Goal: Task Accomplishment & Management: Complete application form

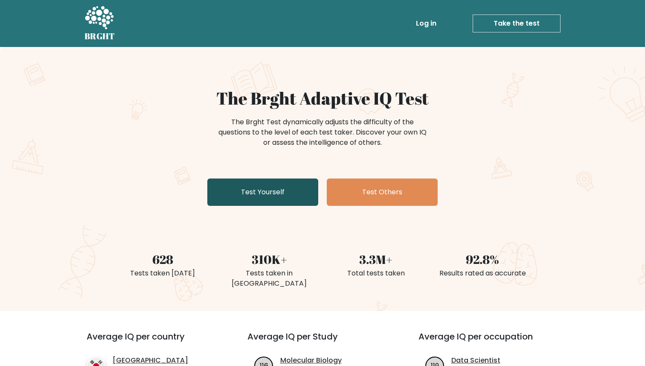
click at [253, 190] on link "Test Yourself" at bounding box center [262, 191] width 111 height 27
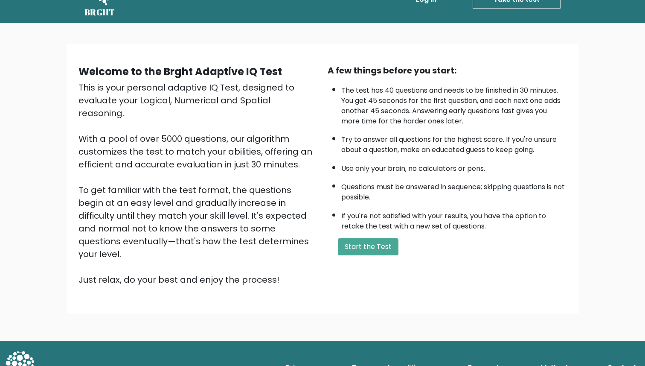
scroll to position [7, 0]
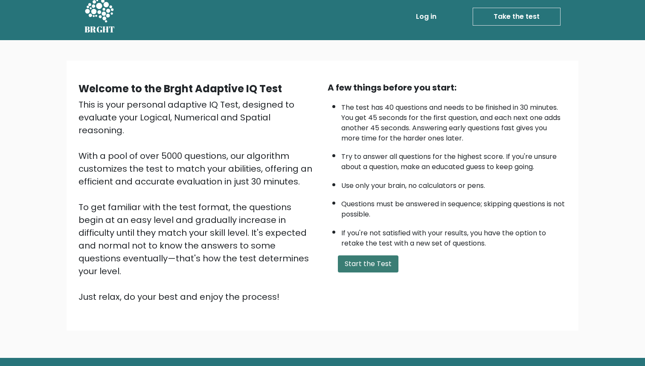
click at [358, 268] on button "Start the Test" at bounding box center [368, 263] width 61 height 17
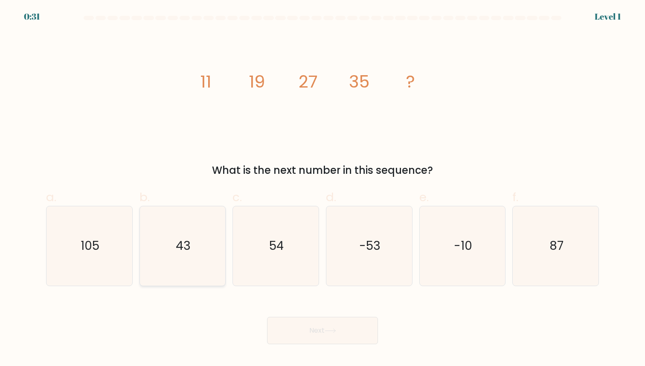
click at [169, 244] on icon "43" at bounding box center [182, 245] width 79 height 79
click at [323, 189] on input "b. 43" at bounding box center [323, 186] width 0 height 6
radio input "true"
click at [343, 326] on button "Next" at bounding box center [322, 330] width 111 height 27
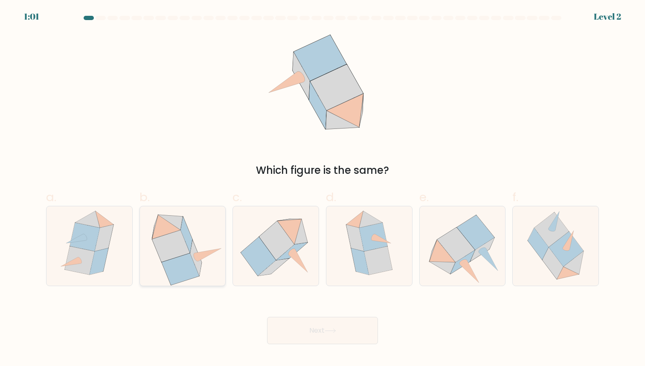
click at [178, 228] on icon at bounding box center [170, 222] width 25 height 15
click at [323, 189] on input "b." at bounding box center [323, 186] width 0 height 6
radio input "true"
click at [285, 248] on icon at bounding box center [276, 240] width 35 height 39
click at [323, 189] on input "c." at bounding box center [323, 186] width 0 height 6
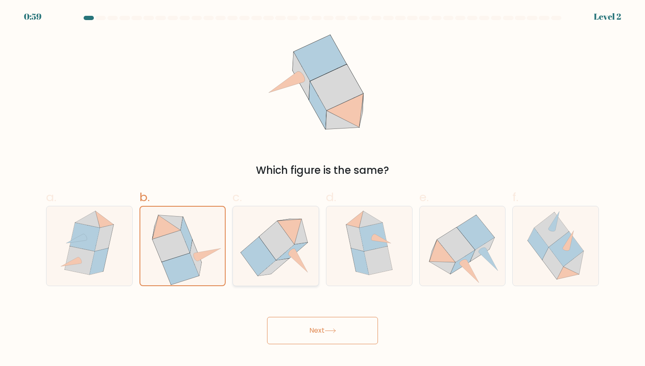
radio input "true"
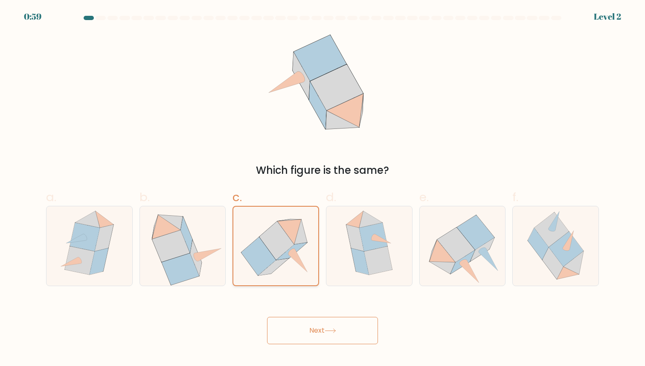
click at [285, 248] on icon at bounding box center [276, 240] width 35 height 38
click at [323, 189] on input "c." at bounding box center [323, 186] width 0 height 6
click at [184, 247] on icon at bounding box center [171, 246] width 38 height 32
click at [323, 189] on input "b." at bounding box center [323, 186] width 0 height 6
radio input "true"
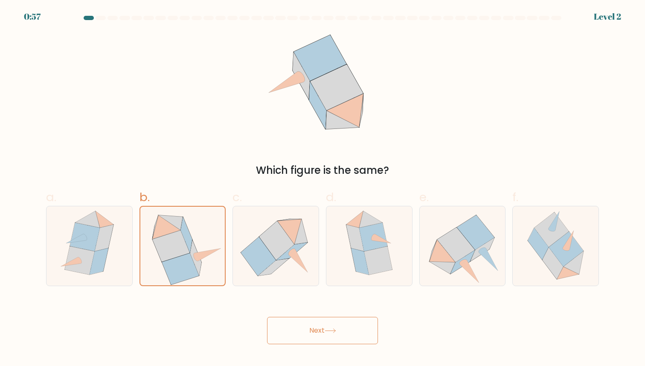
click at [350, 330] on button "Next" at bounding box center [322, 330] width 111 height 27
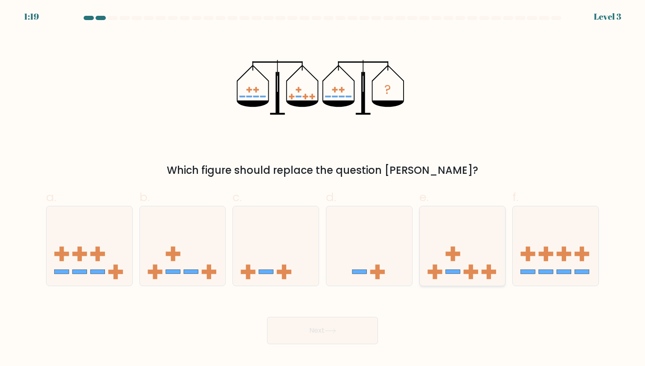
click at [452, 255] on rect at bounding box center [452, 253] width 15 height 4
click at [323, 189] on input "e." at bounding box center [323, 186] width 0 height 6
radio input "true"
click at [320, 332] on button "Next" at bounding box center [322, 330] width 111 height 27
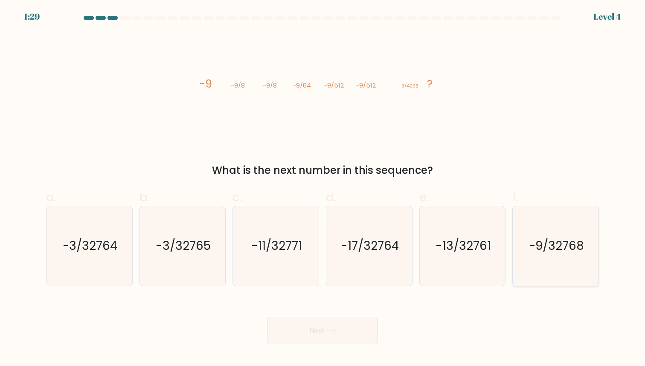
click at [532, 256] on icon "-9/32768" at bounding box center [555, 245] width 79 height 79
click at [323, 189] on input "f. -9/32768" at bounding box center [323, 186] width 0 height 6
radio input "true"
click at [286, 338] on button "Next" at bounding box center [322, 330] width 111 height 27
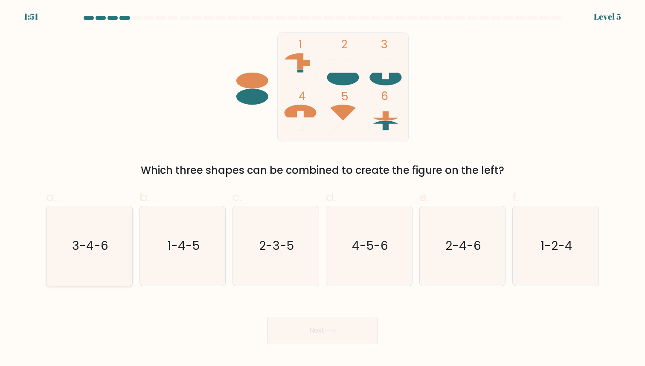
click at [100, 261] on icon "3-4-6" at bounding box center [89, 245] width 79 height 79
click at [323, 189] on input "a. 3-4-6" at bounding box center [323, 186] width 0 height 6
radio input "true"
click at [324, 337] on button "Next" at bounding box center [322, 330] width 111 height 27
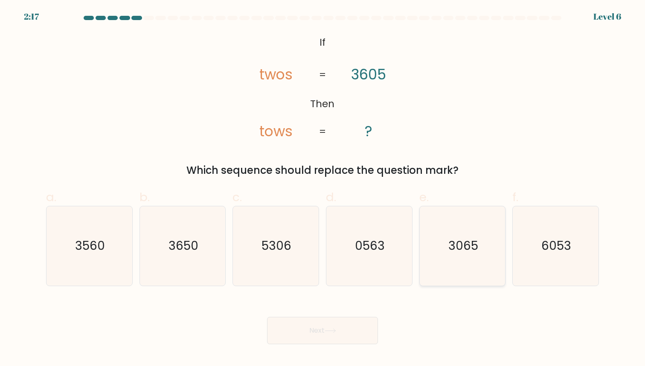
click at [475, 248] on text "3065" at bounding box center [463, 246] width 30 height 17
click at [323, 189] on input "e. 3065" at bounding box center [323, 186] width 0 height 6
radio input "true"
click at [293, 335] on button "Next" at bounding box center [322, 330] width 111 height 27
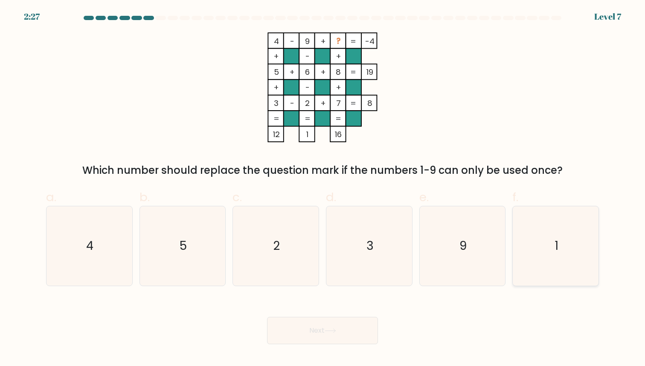
click at [571, 257] on icon "1" at bounding box center [555, 245] width 79 height 79
click at [323, 189] on input "f. 1" at bounding box center [323, 186] width 0 height 6
radio input "true"
click at [327, 326] on button "Next" at bounding box center [322, 330] width 111 height 27
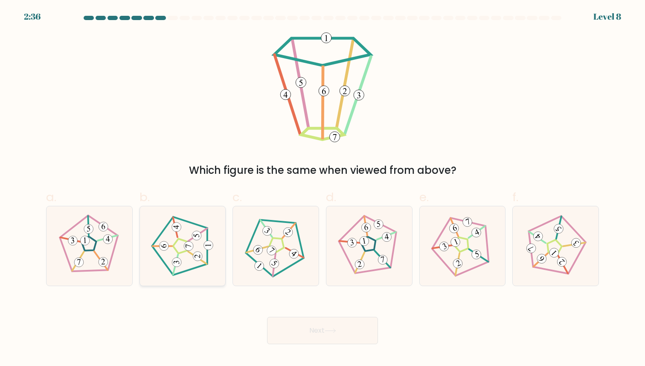
click at [193, 266] on icon at bounding box center [182, 245] width 63 height 63
click at [323, 189] on input "b." at bounding box center [323, 186] width 0 height 6
radio input "true"
click at [313, 332] on button "Next" at bounding box center [322, 330] width 111 height 27
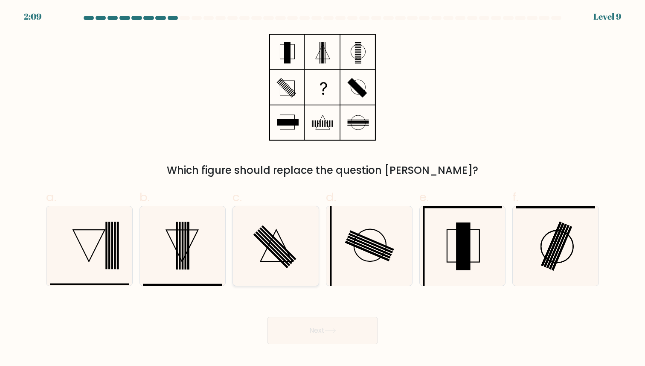
click at [275, 254] on rect at bounding box center [270, 250] width 35 height 35
click at [323, 189] on input "c." at bounding box center [323, 186] width 0 height 6
radio input "true"
click at [291, 332] on button "Next" at bounding box center [322, 330] width 111 height 27
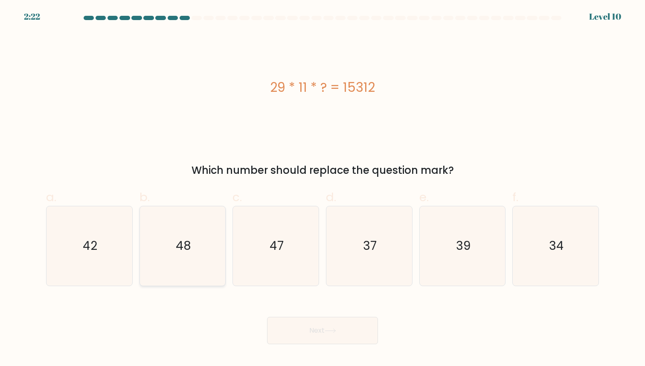
click at [184, 231] on icon "48" at bounding box center [182, 245] width 79 height 79
click at [323, 189] on input "b. 48" at bounding box center [323, 186] width 0 height 6
radio input "true"
click at [343, 322] on button "Next" at bounding box center [322, 330] width 111 height 27
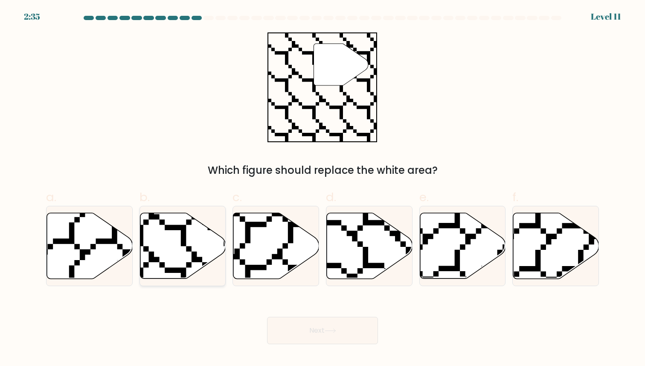
click at [172, 252] on icon at bounding box center [183, 245] width 86 height 66
click at [323, 189] on input "b." at bounding box center [323, 186] width 0 height 6
radio input "true"
click at [347, 335] on button "Next" at bounding box center [322, 330] width 111 height 27
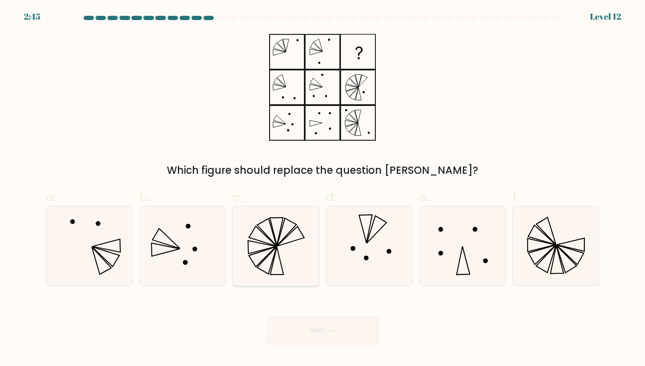
click at [297, 233] on icon at bounding box center [275, 245] width 79 height 79
click at [323, 189] on input "c." at bounding box center [323, 186] width 0 height 6
radio input "true"
click at [304, 329] on button "Next" at bounding box center [322, 330] width 111 height 27
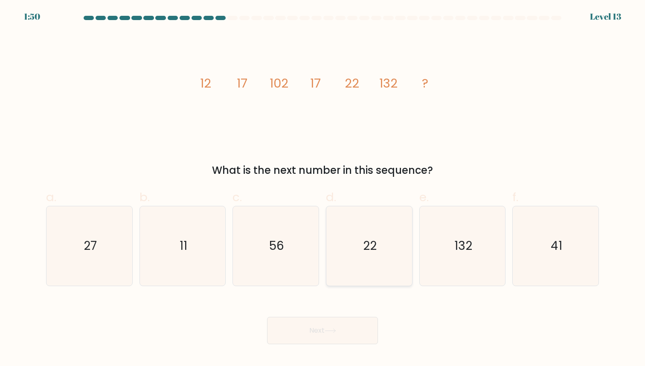
click at [355, 230] on icon "22" at bounding box center [369, 245] width 79 height 79
click at [323, 189] on input "d. 22" at bounding box center [323, 186] width 0 height 6
radio input "true"
click at [312, 337] on button "Next" at bounding box center [322, 330] width 111 height 27
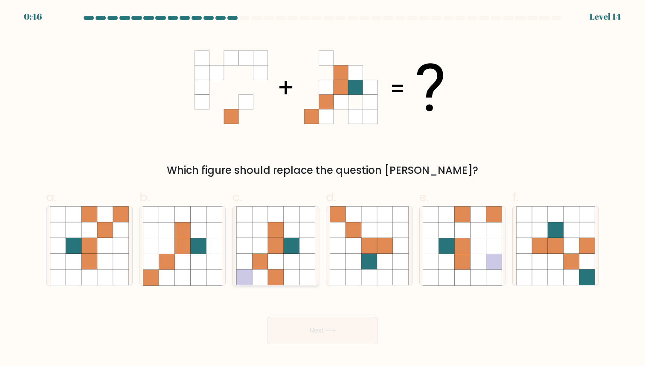
click at [272, 264] on icon at bounding box center [276, 262] width 16 height 16
click at [323, 189] on input "c." at bounding box center [323, 186] width 0 height 6
radio input "true"
click at [290, 333] on button "Next" at bounding box center [322, 330] width 111 height 27
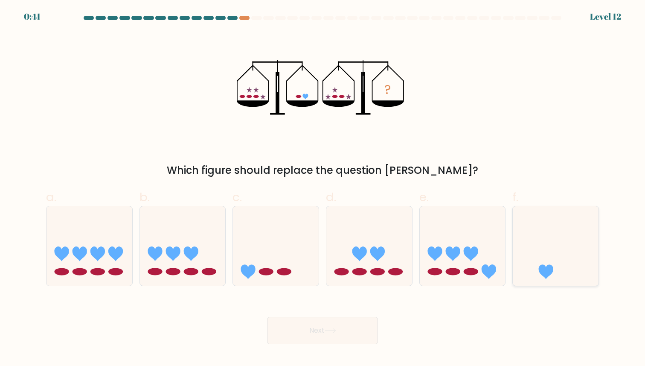
click at [562, 210] on icon at bounding box center [556, 245] width 86 height 71
click at [323, 189] on input "f." at bounding box center [323, 186] width 0 height 6
radio input "true"
click at [326, 329] on icon at bounding box center [331, 330] width 12 height 5
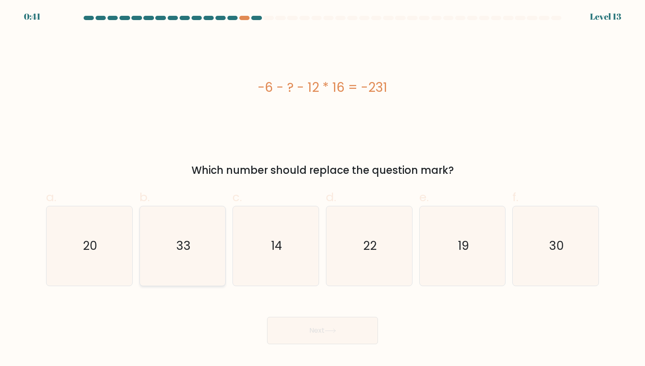
click at [192, 270] on icon "33" at bounding box center [182, 245] width 79 height 79
click at [323, 189] on input "b. 33" at bounding box center [323, 186] width 0 height 6
radio input "true"
click at [360, 337] on button "Next" at bounding box center [322, 330] width 111 height 27
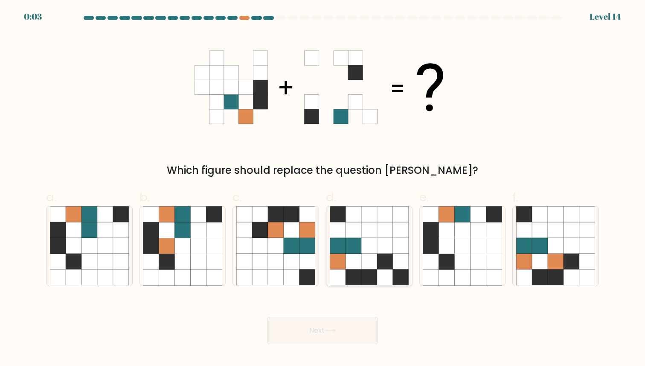
click at [365, 259] on icon at bounding box center [369, 262] width 16 height 16
click at [323, 189] on input "d." at bounding box center [323, 186] width 0 height 6
radio input "true"
click at [338, 326] on button "Next" at bounding box center [322, 330] width 111 height 27
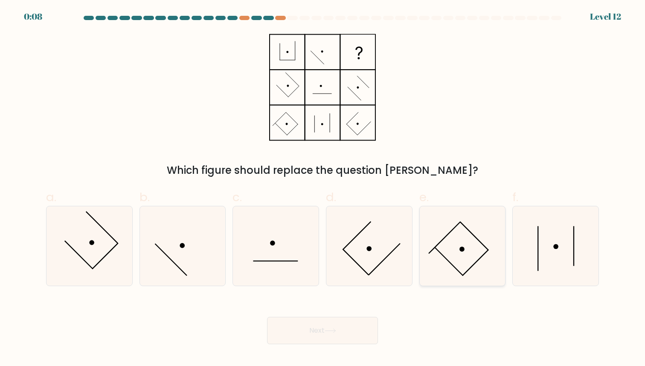
click at [477, 229] on icon at bounding box center [462, 245] width 79 height 79
click at [323, 189] on input "e." at bounding box center [323, 186] width 0 height 6
radio input "true"
click at [361, 336] on button "Next" at bounding box center [322, 330] width 111 height 27
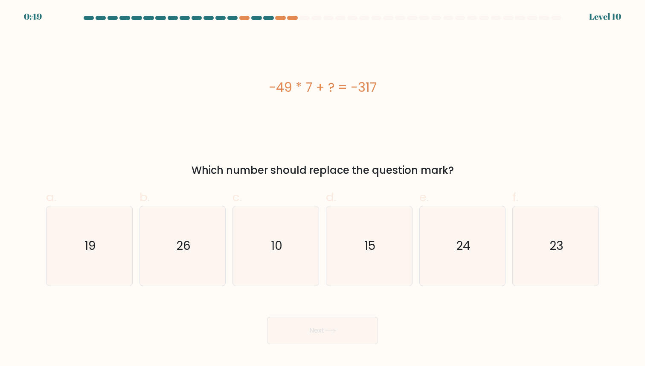
click at [278, 87] on div "-49 * 7 + ? = -317" at bounding box center [322, 87] width 553 height 19
click at [295, 117] on div "-49 * 7 + ? = -317" at bounding box center [322, 87] width 553 height 110
click at [215, 269] on icon "26" at bounding box center [182, 245] width 79 height 79
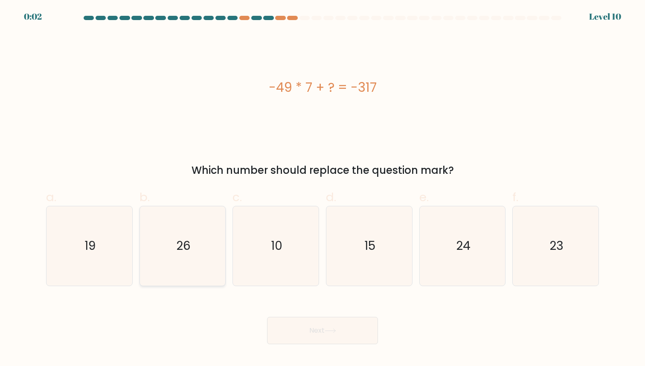
click at [323, 189] on input "b. 26" at bounding box center [323, 186] width 0 height 6
radio input "true"
click at [343, 334] on button "Next" at bounding box center [322, 330] width 111 height 27
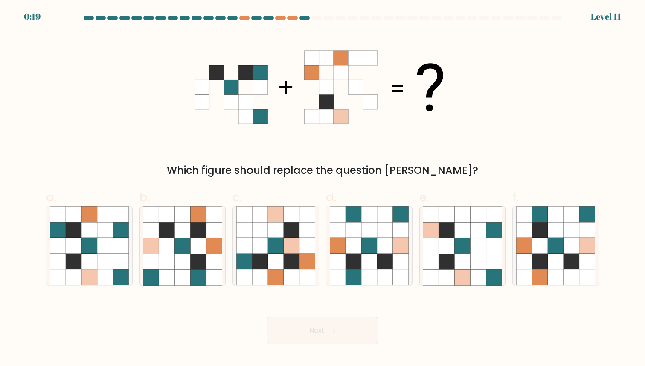
click at [303, 18] on div at bounding box center [305, 18] width 10 height 4
click at [296, 18] on div at bounding box center [292, 18] width 10 height 4
click at [295, 18] on div at bounding box center [292, 18] width 10 height 4
click at [546, 266] on icon at bounding box center [540, 262] width 16 height 16
click at [323, 189] on input "f." at bounding box center [323, 186] width 0 height 6
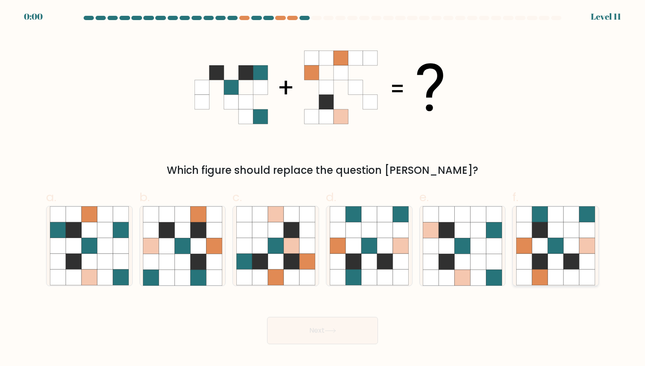
radio input "true"
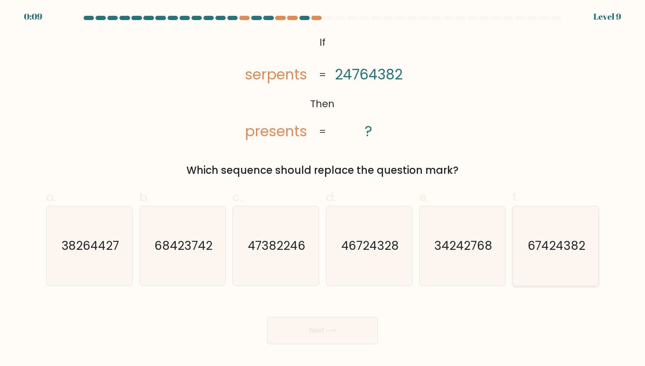
click at [556, 257] on icon "67424382" at bounding box center [555, 245] width 79 height 79
click at [323, 189] on input "f. 67424382" at bounding box center [323, 186] width 0 height 6
radio input "true"
click at [329, 337] on button "Next" at bounding box center [322, 330] width 111 height 27
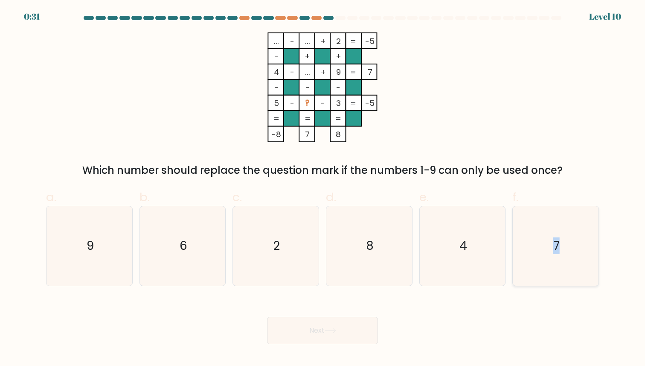
click at [551, 224] on icon "7" at bounding box center [555, 245] width 79 height 79
click at [323, 189] on input "f. 7" at bounding box center [323, 186] width 0 height 6
radio input "true"
click at [328, 328] on button "Next" at bounding box center [322, 330] width 111 height 27
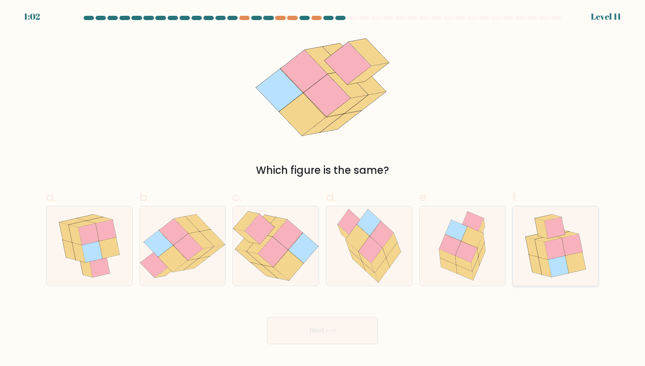
click at [569, 255] on icon at bounding box center [575, 262] width 21 height 21
click at [323, 189] on input "f." at bounding box center [323, 186] width 0 height 6
radio input "true"
click at [303, 326] on button "Next" at bounding box center [322, 330] width 111 height 27
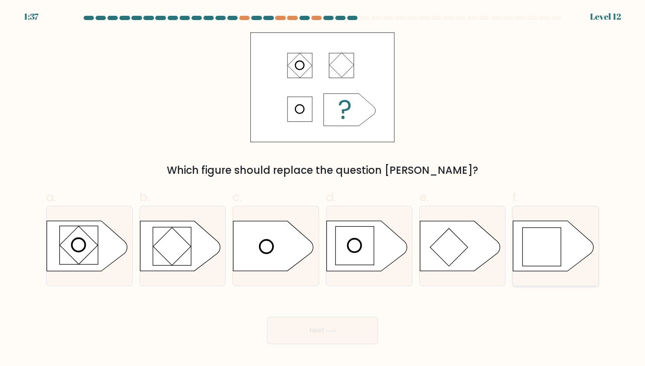
click at [546, 258] on rect at bounding box center [542, 246] width 38 height 38
click at [323, 189] on input "f." at bounding box center [323, 186] width 0 height 6
radio input "true"
click at [321, 333] on button "Next" at bounding box center [322, 330] width 111 height 27
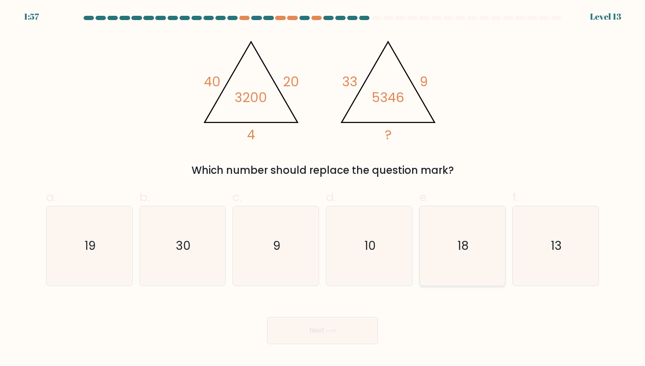
click at [497, 273] on icon "18" at bounding box center [462, 245] width 79 height 79
click at [323, 189] on input "e. 18" at bounding box center [323, 186] width 0 height 6
radio input "true"
click at [310, 337] on button "Next" at bounding box center [322, 330] width 111 height 27
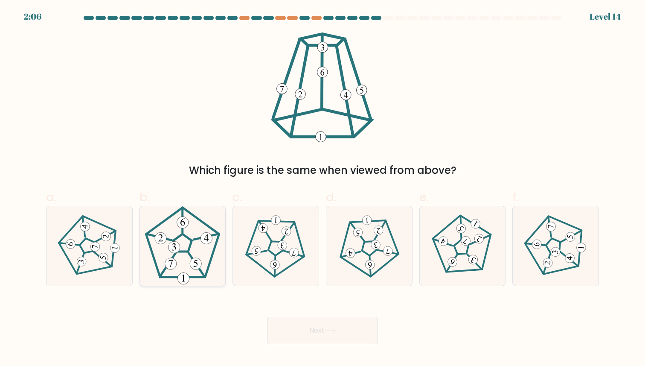
click at [173, 251] on 660 at bounding box center [175, 247] width 12 height 12
click at [323, 189] on input "b." at bounding box center [323, 186] width 0 height 6
radio input "true"
click at [314, 333] on button "Next" at bounding box center [322, 330] width 111 height 27
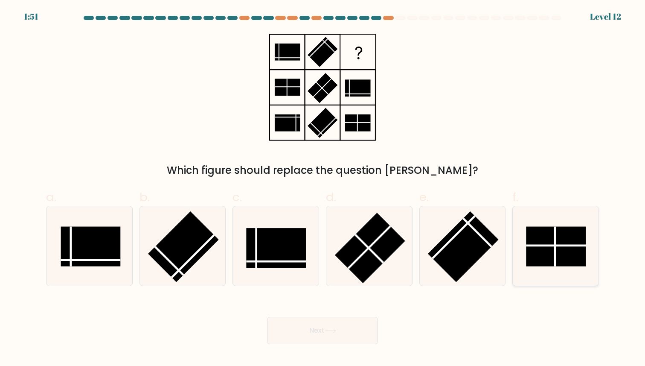
click at [570, 242] on rect at bounding box center [556, 247] width 60 height 40
click at [323, 189] on input "f." at bounding box center [323, 186] width 0 height 6
radio input "true"
click at [334, 338] on button "Next" at bounding box center [322, 330] width 111 height 27
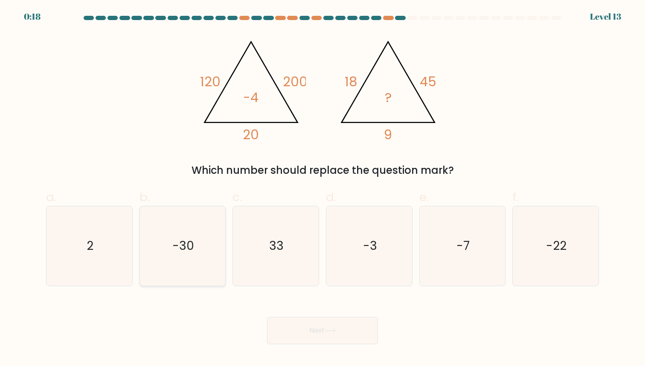
click at [192, 266] on icon "-30" at bounding box center [182, 245] width 79 height 79
click at [323, 189] on input "b. -30" at bounding box center [323, 186] width 0 height 6
radio input "true"
click at [304, 328] on button "Next" at bounding box center [322, 330] width 111 height 27
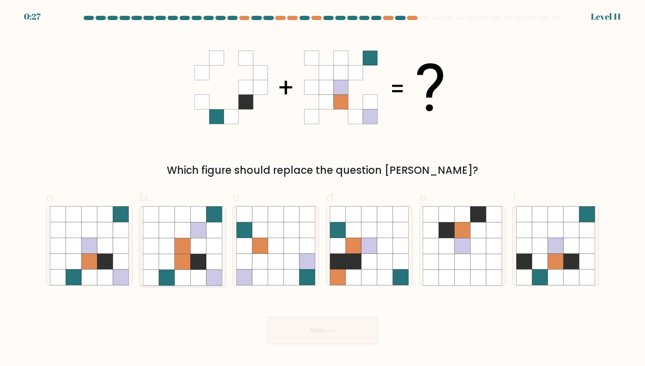
click at [207, 276] on icon at bounding box center [214, 278] width 16 height 16
click at [323, 189] on input "b." at bounding box center [323, 186] width 0 height 6
radio input "true"
click at [88, 275] on icon at bounding box center [89, 278] width 16 height 16
click at [323, 189] on input "a." at bounding box center [323, 186] width 0 height 6
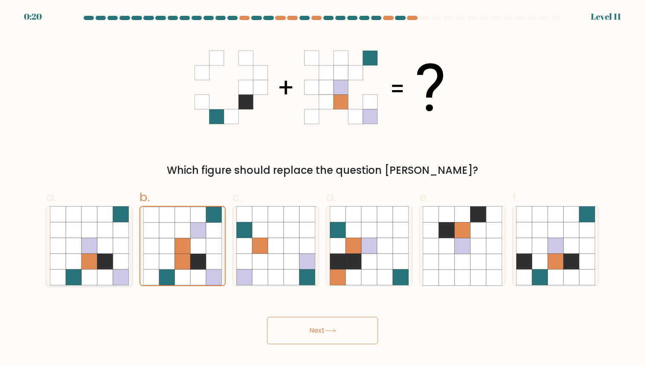
radio input "true"
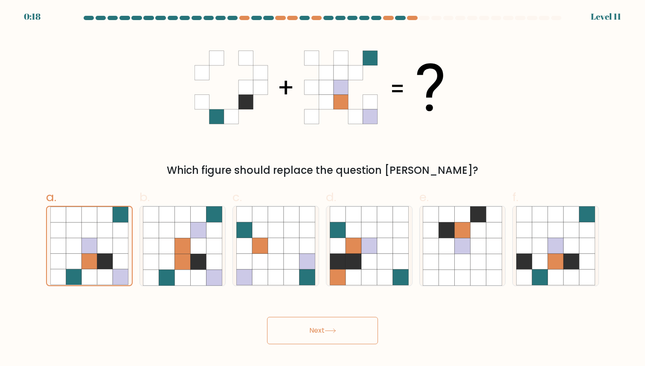
click at [326, 337] on button "Next" at bounding box center [322, 330] width 111 height 27
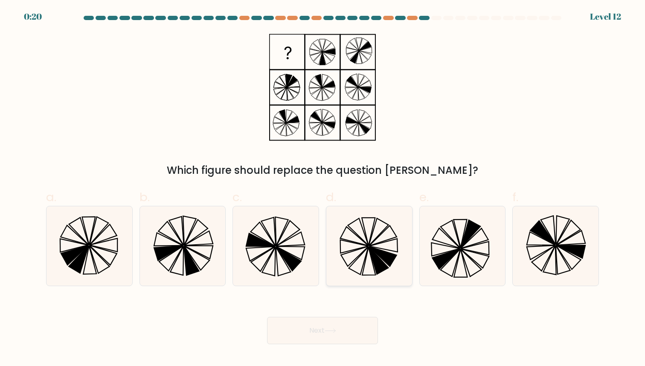
click at [382, 258] on icon at bounding box center [383, 257] width 28 height 20
click at [323, 189] on input "d." at bounding box center [323, 186] width 0 height 6
radio input "true"
click at [345, 334] on button "Next" at bounding box center [322, 330] width 111 height 27
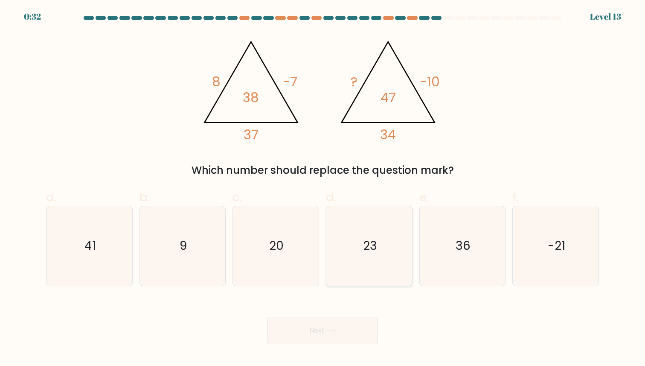
click at [390, 251] on icon "23" at bounding box center [369, 245] width 79 height 79
click at [323, 189] on input "d. 23" at bounding box center [323, 186] width 0 height 6
radio input "true"
click at [316, 350] on body "0:31 Level 13" at bounding box center [322, 183] width 645 height 366
click at [320, 328] on button "Next" at bounding box center [322, 330] width 111 height 27
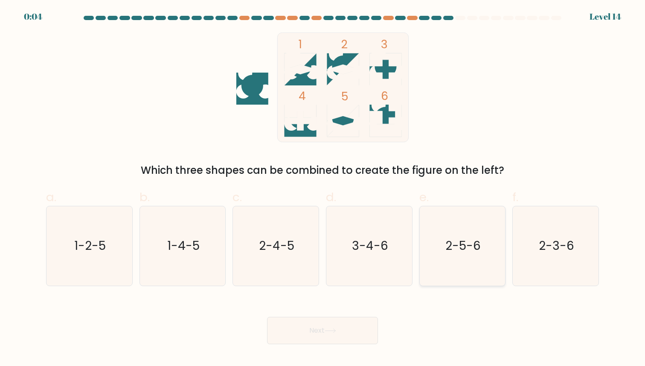
click at [474, 259] on icon "2-5-6" at bounding box center [462, 245] width 79 height 79
click at [323, 189] on input "e. 2-5-6" at bounding box center [323, 186] width 0 height 6
radio input "true"
click at [326, 330] on button "Next" at bounding box center [322, 330] width 111 height 27
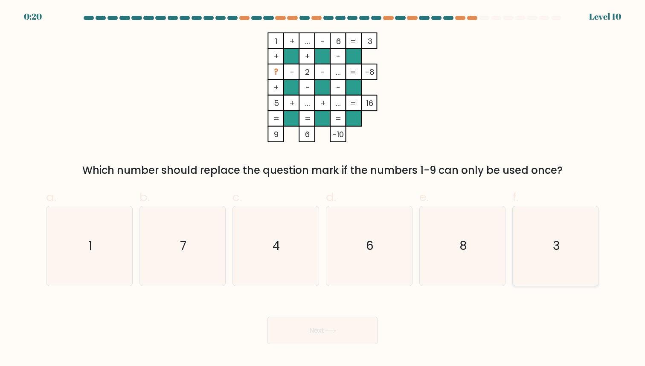
click at [580, 258] on icon "3" at bounding box center [555, 245] width 79 height 79
click at [323, 189] on input "f. 3" at bounding box center [323, 186] width 0 height 6
radio input "true"
click at [334, 339] on button "Next" at bounding box center [322, 330] width 111 height 27
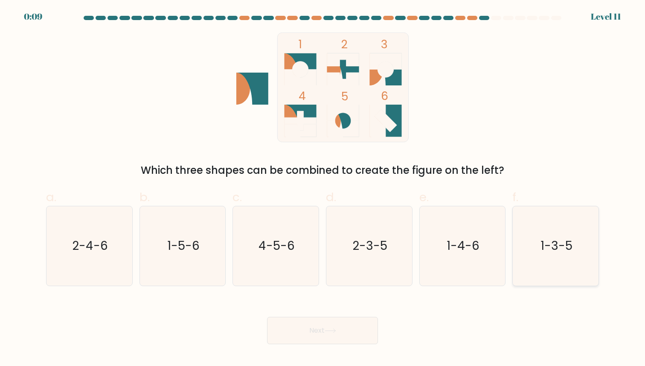
click at [540, 254] on icon "1-3-5" at bounding box center [555, 245] width 79 height 79
click at [323, 189] on input "f. 1-3-5" at bounding box center [323, 186] width 0 height 6
radio input "true"
click at [314, 334] on button "Next" at bounding box center [322, 330] width 111 height 27
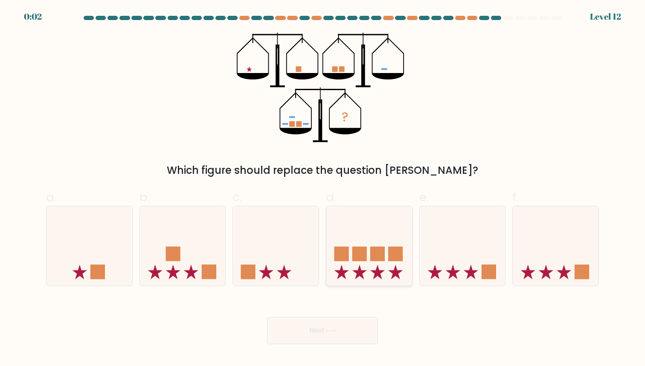
click at [367, 249] on icon at bounding box center [369, 245] width 86 height 71
click at [323, 189] on input "d." at bounding box center [323, 186] width 0 height 6
radio input "true"
click at [337, 319] on button "Next" at bounding box center [322, 330] width 111 height 27
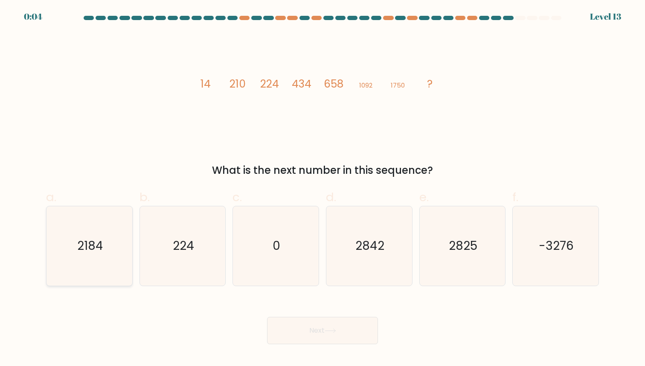
click at [105, 257] on icon "2184" at bounding box center [89, 245] width 79 height 79
click at [323, 189] on input "a. 2184" at bounding box center [323, 186] width 0 height 6
radio input "true"
click at [321, 335] on button "Next" at bounding box center [322, 330] width 111 height 27
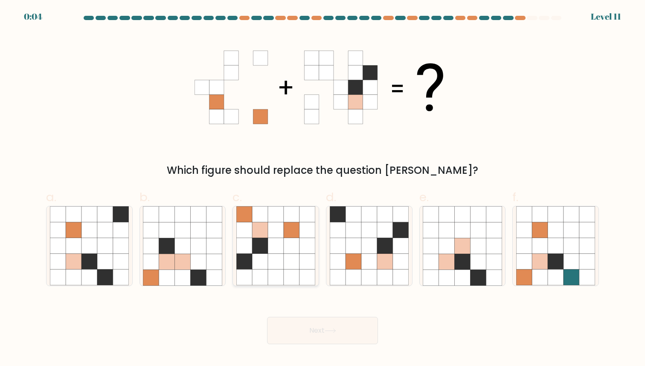
click at [278, 233] on icon at bounding box center [276, 230] width 16 height 16
click at [323, 189] on input "c." at bounding box center [323, 186] width 0 height 6
radio input "true"
click at [319, 333] on button "Next" at bounding box center [322, 330] width 111 height 27
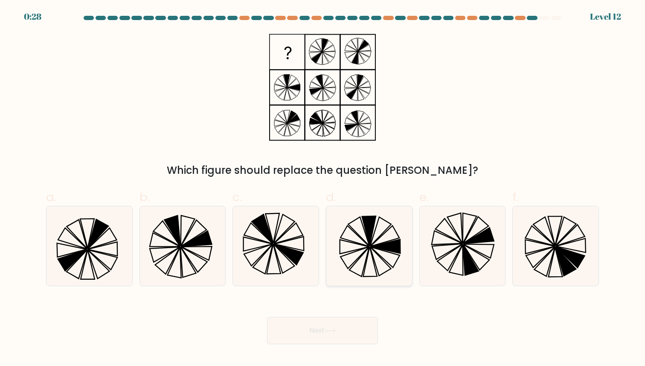
click at [384, 243] on icon at bounding box center [385, 246] width 29 height 14
click at [323, 189] on input "d." at bounding box center [323, 186] width 0 height 6
radio input "true"
click at [314, 331] on button "Next" at bounding box center [322, 330] width 111 height 27
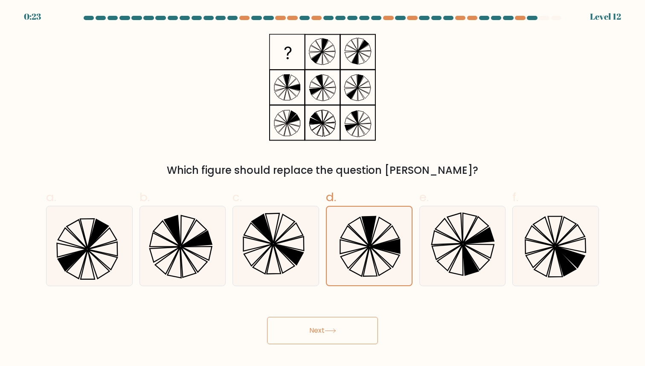
click at [358, 322] on button "Next" at bounding box center [322, 330] width 111 height 27
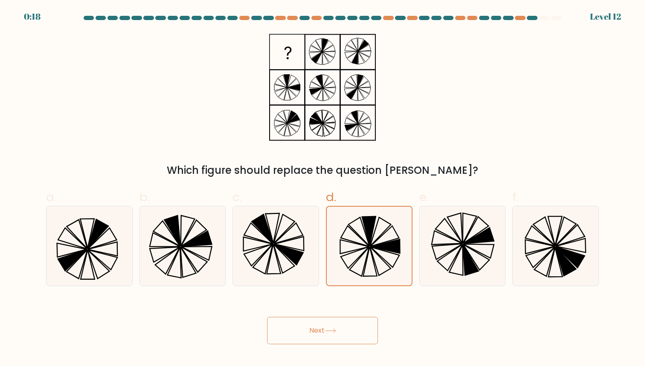
click at [316, 328] on button "Next" at bounding box center [322, 330] width 111 height 27
click at [395, 249] on icon at bounding box center [385, 246] width 29 height 14
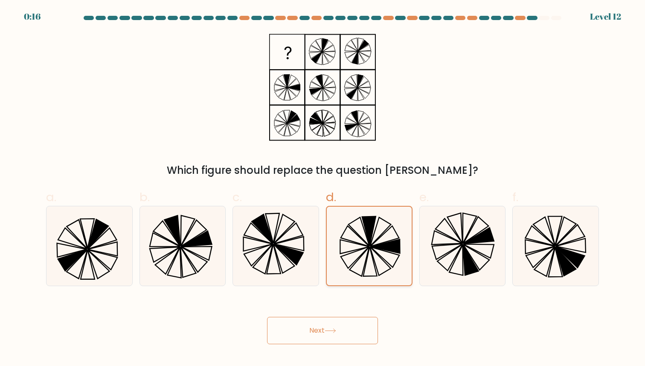
click at [323, 189] on input "d." at bounding box center [323, 186] width 0 height 6
click at [469, 260] on icon at bounding box center [470, 260] width 15 height 30
click at [323, 189] on input "e." at bounding box center [323, 186] width 0 height 6
radio input "true"
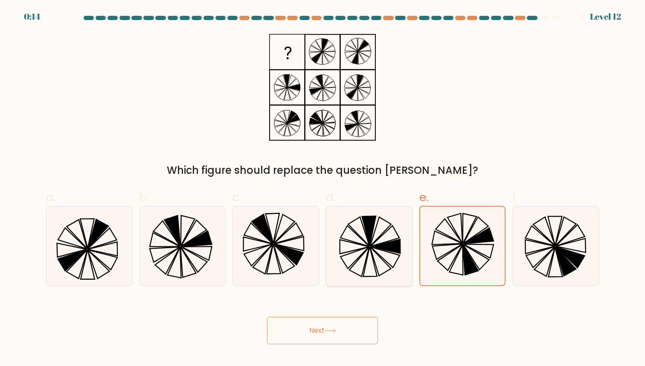
click at [336, 255] on icon at bounding box center [369, 245] width 79 height 79
click at [323, 189] on input "d." at bounding box center [323, 186] width 0 height 6
radio input "true"
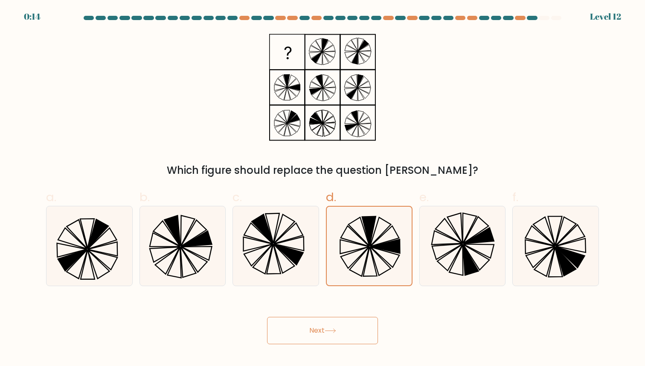
click at [310, 331] on button "Next" at bounding box center [322, 330] width 111 height 27
click at [335, 330] on icon at bounding box center [331, 330] width 12 height 5
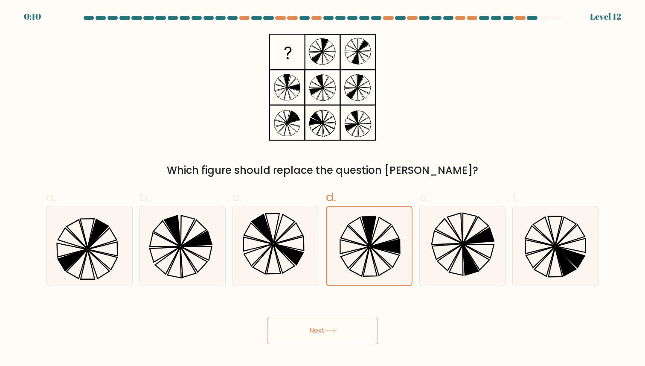
click at [335, 330] on icon at bounding box center [331, 330] width 12 height 5
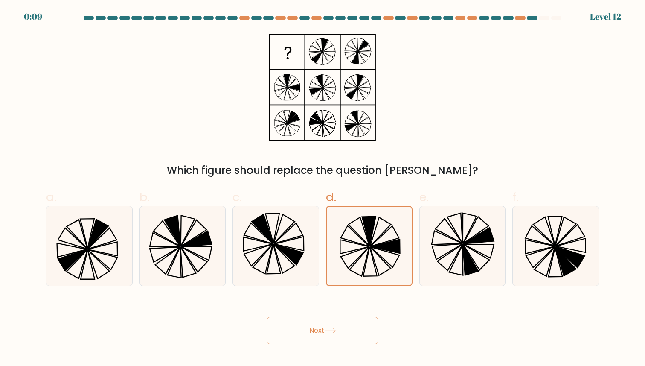
click at [335, 330] on icon at bounding box center [331, 330] width 12 height 5
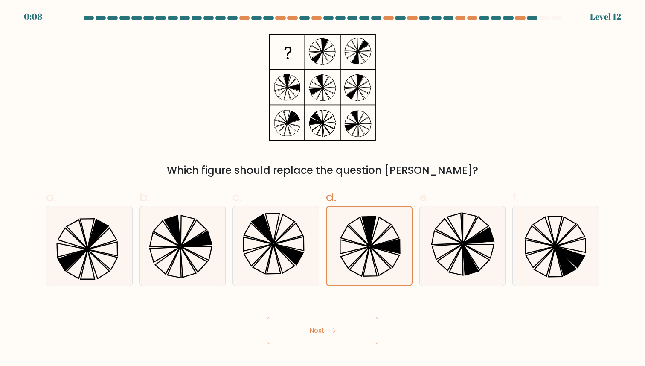
click at [335, 330] on icon at bounding box center [331, 330] width 12 height 5
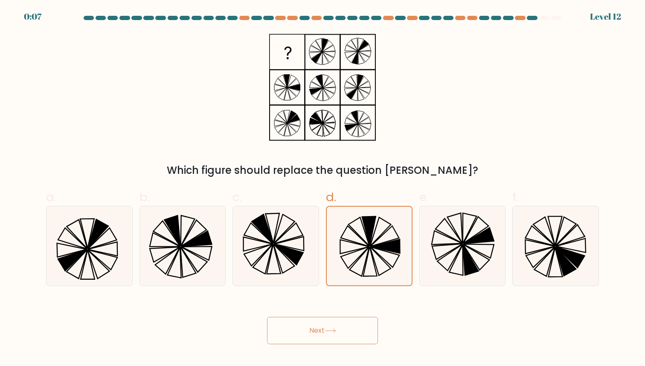
click at [335, 330] on icon at bounding box center [331, 330] width 12 height 5
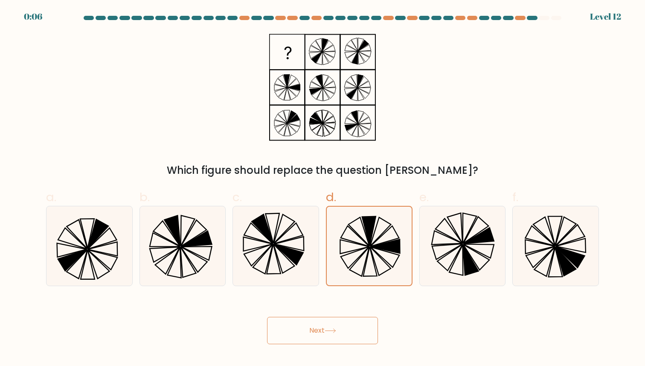
click at [335, 330] on icon at bounding box center [331, 330] width 12 height 5
click at [319, 312] on div "Next" at bounding box center [322, 320] width 563 height 48
click at [324, 328] on button "Next" at bounding box center [322, 330] width 111 height 27
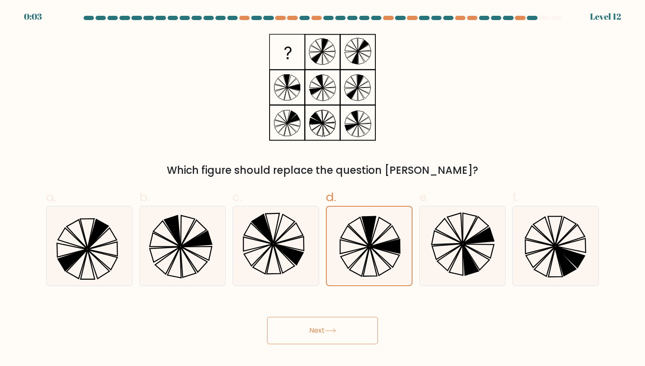
click at [324, 328] on button "Next" at bounding box center [322, 330] width 111 height 27
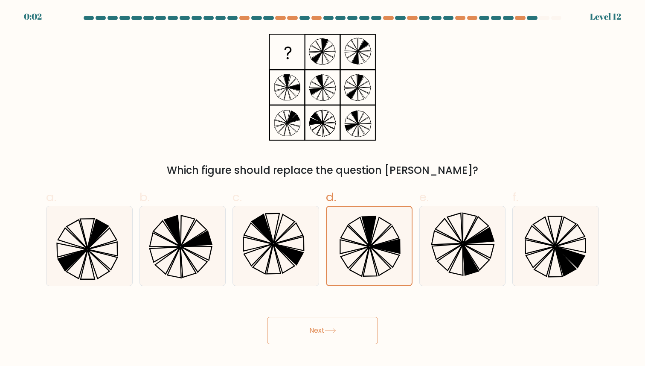
click at [324, 328] on button "Next" at bounding box center [322, 330] width 111 height 27
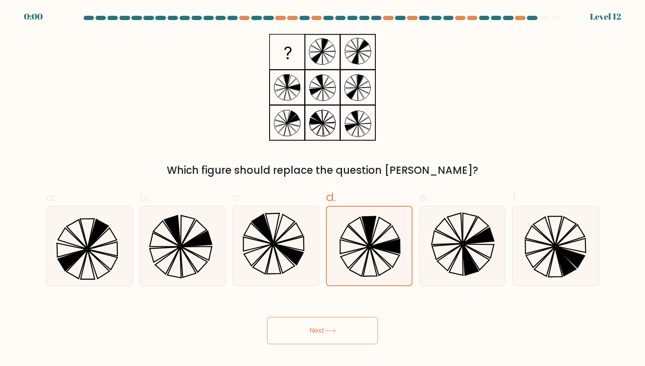
click at [324, 328] on button "Next" at bounding box center [322, 330] width 111 height 27
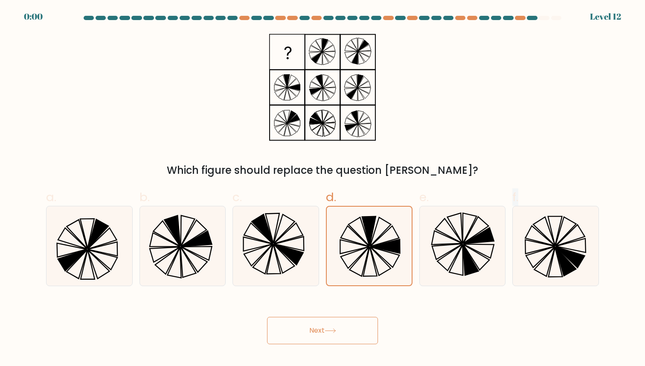
click at [324, 328] on div "Next" at bounding box center [322, 320] width 563 height 48
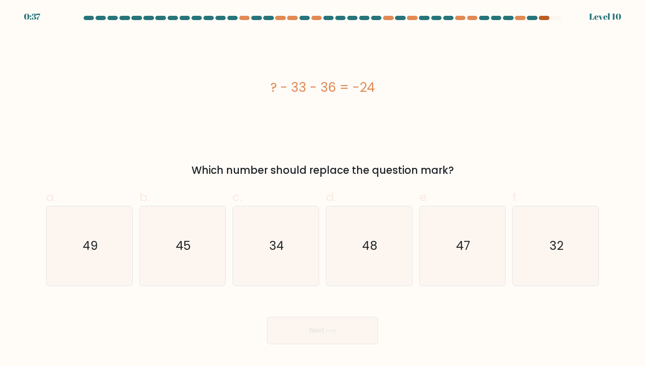
click at [543, 19] on div at bounding box center [544, 18] width 10 height 4
click at [185, 236] on icon "45" at bounding box center [182, 245] width 79 height 79
click at [323, 189] on input "b. 45" at bounding box center [323, 186] width 0 height 6
radio input "true"
click at [323, 330] on button "Next" at bounding box center [322, 330] width 111 height 27
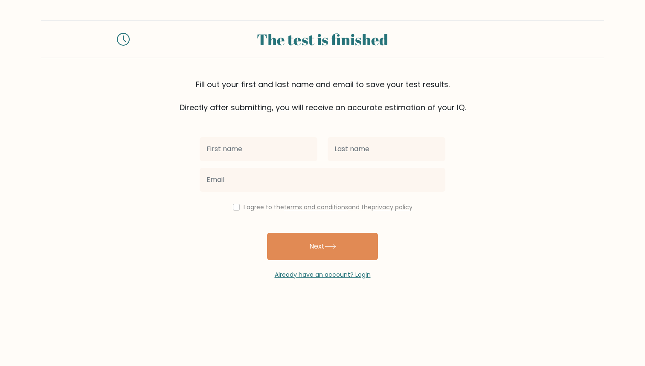
type input "a"
type input "[PERSON_NAME]"
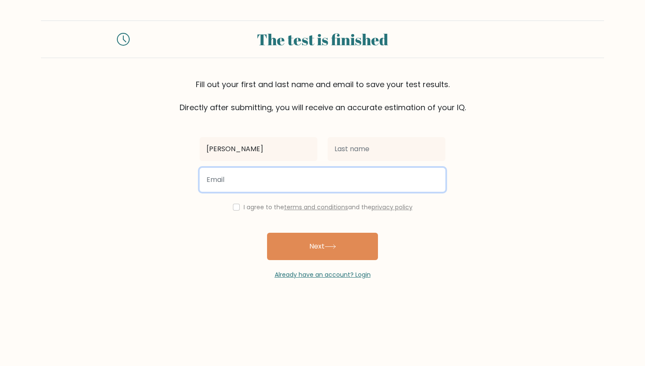
click at [343, 175] on input "email" at bounding box center [323, 180] width 246 height 24
type input "dhruvsoni1309@gmail.com"
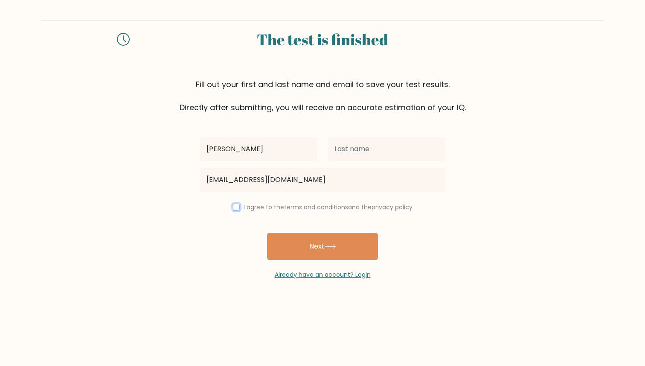
click at [235, 205] on input "checkbox" at bounding box center [236, 207] width 7 height 7
checkbox input "true"
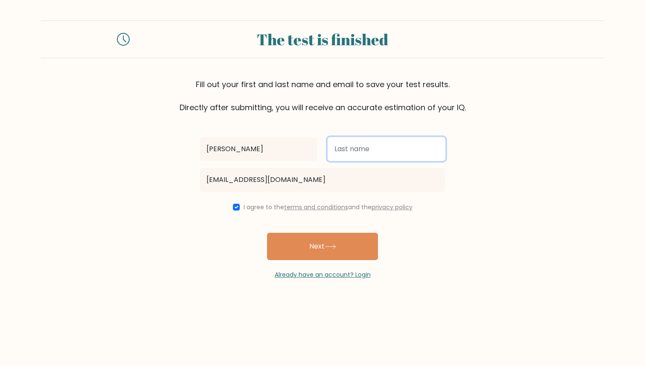
click at [352, 153] on input "text" at bounding box center [387, 149] width 118 height 24
type input "Soni"
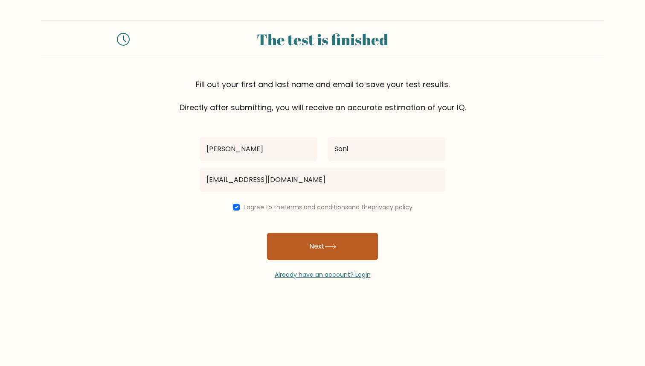
click at [318, 247] on button "Next" at bounding box center [322, 246] width 111 height 27
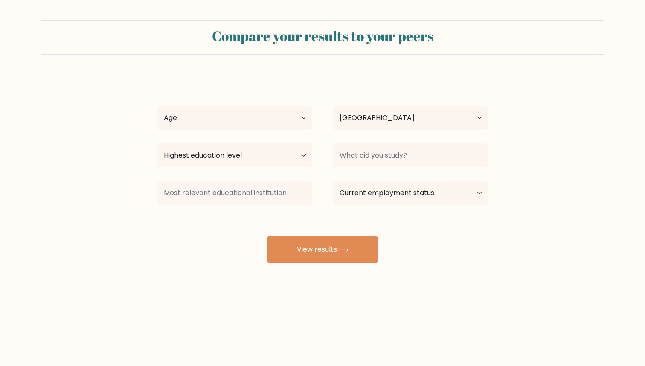
select select "IN"
click at [208, 124] on select "Age Under [DEMOGRAPHIC_DATA] [DEMOGRAPHIC_DATA] [DEMOGRAPHIC_DATA] [DEMOGRAPHIC…" at bounding box center [234, 118] width 155 height 24
select select "18_24"
click at [157, 106] on select "Age Under [DEMOGRAPHIC_DATA] [DEMOGRAPHIC_DATA] [DEMOGRAPHIC_DATA] [DEMOGRAPHIC…" at bounding box center [234, 118] width 155 height 24
click at [342, 114] on select "Country [GEOGRAPHIC_DATA] [GEOGRAPHIC_DATA] [GEOGRAPHIC_DATA] [US_STATE] [GEOGR…" at bounding box center [410, 118] width 155 height 24
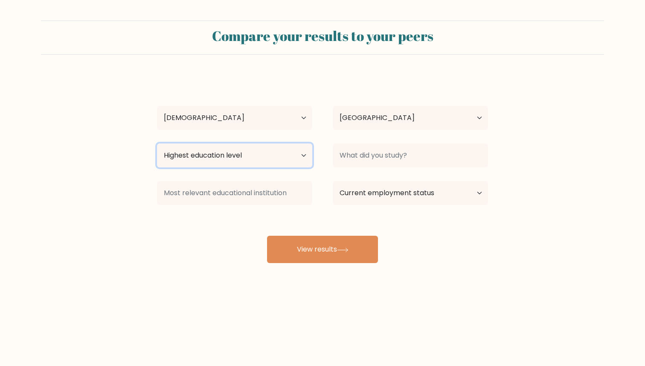
click at [260, 155] on select "Highest education level No schooling Primary Lower Secondary Upper Secondary Oc…" at bounding box center [234, 155] width 155 height 24
select select "upper_secondary"
click at [157, 143] on select "Highest education level No schooling Primary Lower Secondary Upper Secondary Oc…" at bounding box center [234, 155] width 155 height 24
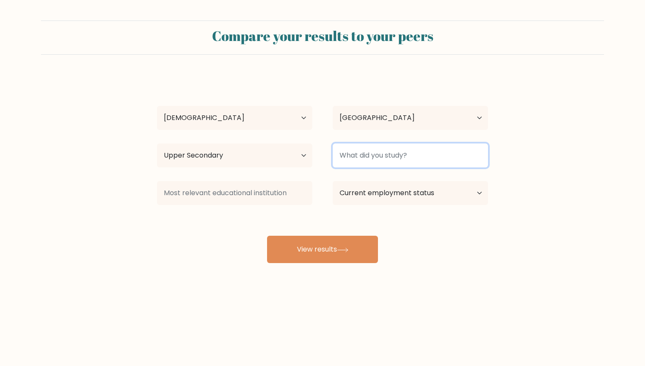
click at [367, 150] on input at bounding box center [410, 155] width 155 height 24
type input "MPC"
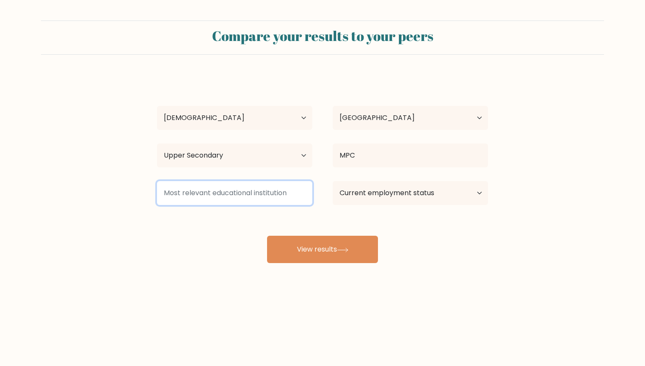
click at [293, 198] on input at bounding box center [234, 193] width 155 height 24
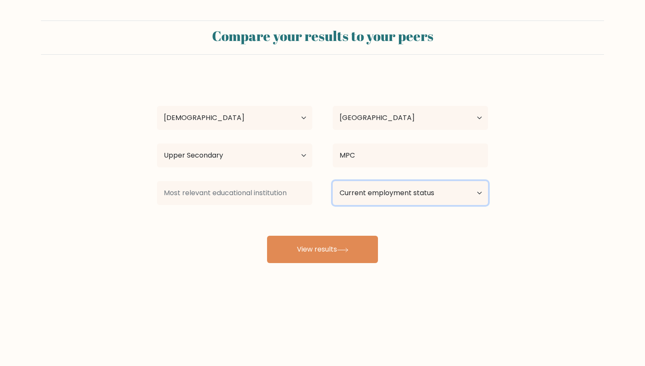
click at [384, 197] on select "Current employment status Employed Student Retired Other / prefer not to answer" at bounding box center [410, 193] width 155 height 24
select select "student"
click at [333, 181] on select "Current employment status Employed Student Retired Other / prefer not to answer" at bounding box center [410, 193] width 155 height 24
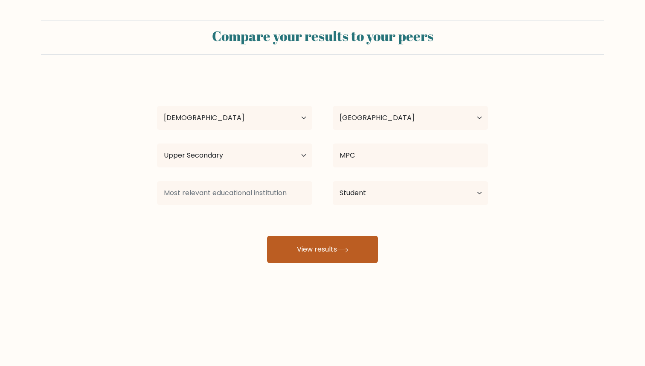
click at [319, 247] on button "View results" at bounding box center [322, 249] width 111 height 27
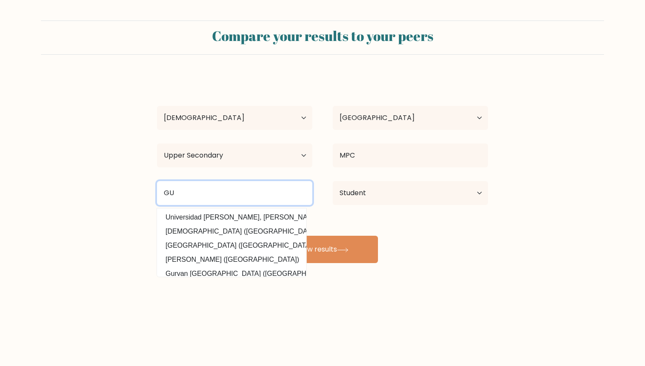
type input "G"
type input "[GEOGRAPHIC_DATA] [GEOGRAPHIC_DATA]"
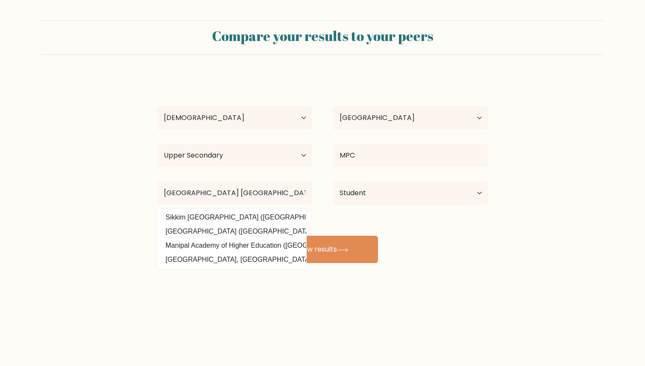
click at [617, 131] on form "Compare your results to your peers [PERSON_NAME] Age Under [DEMOGRAPHIC_DATA] […" at bounding box center [322, 141] width 645 height 242
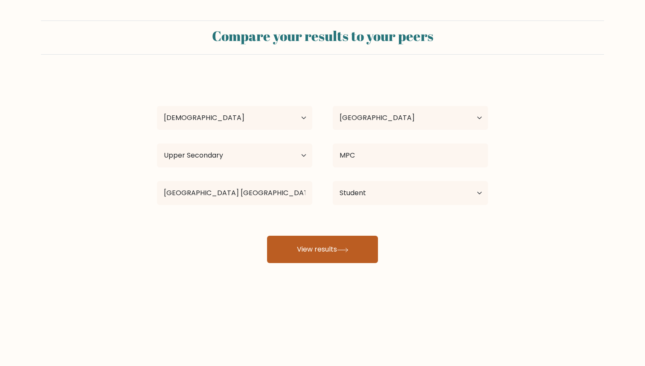
click at [305, 240] on button "View results" at bounding box center [322, 249] width 111 height 27
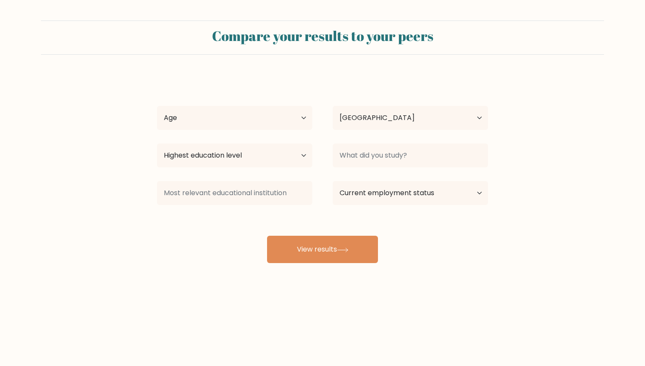
select select "IN"
click at [213, 113] on select "Age Under [DEMOGRAPHIC_DATA] [DEMOGRAPHIC_DATA] [DEMOGRAPHIC_DATA] [DEMOGRAPHIC…" at bounding box center [234, 118] width 155 height 24
select select "18_24"
click at [157, 106] on select "Age Under [DEMOGRAPHIC_DATA] [DEMOGRAPHIC_DATA] [DEMOGRAPHIC_DATA] [DEMOGRAPHIC…" at bounding box center [234, 118] width 155 height 24
click at [379, 114] on select "Country [GEOGRAPHIC_DATA] [GEOGRAPHIC_DATA] [GEOGRAPHIC_DATA] [US_STATE] [GEOGR…" at bounding box center [410, 118] width 155 height 24
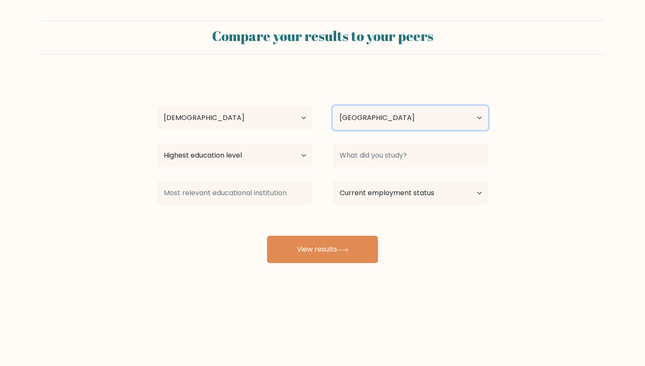
click at [333, 106] on select "Country [GEOGRAPHIC_DATA] [GEOGRAPHIC_DATA] [GEOGRAPHIC_DATA] [US_STATE] [GEOGR…" at bounding box center [410, 118] width 155 height 24
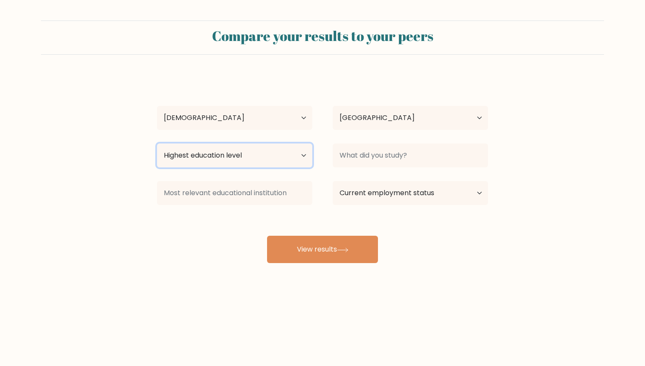
click at [276, 150] on select "Highest education level No schooling Primary Lower Secondary Upper Secondary Oc…" at bounding box center [234, 155] width 155 height 24
select select "upper_secondary"
click at [157, 143] on select "Highest education level No schooling Primary Lower Secondary Upper Secondary Oc…" at bounding box center [234, 155] width 155 height 24
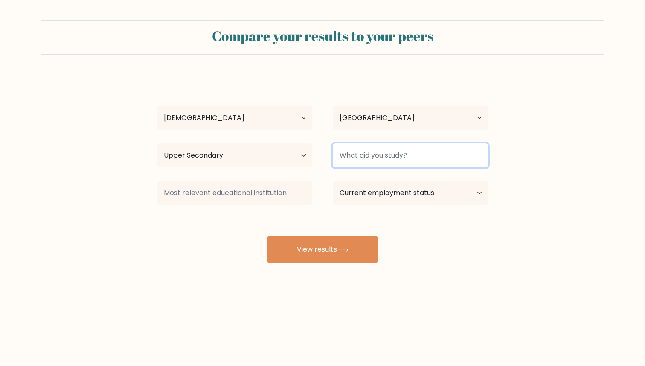
click at [364, 160] on input at bounding box center [410, 155] width 155 height 24
type input "MPC"
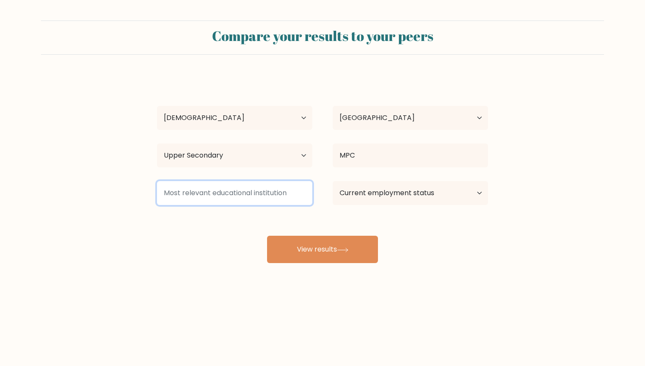
click at [283, 193] on input at bounding box center [234, 193] width 155 height 24
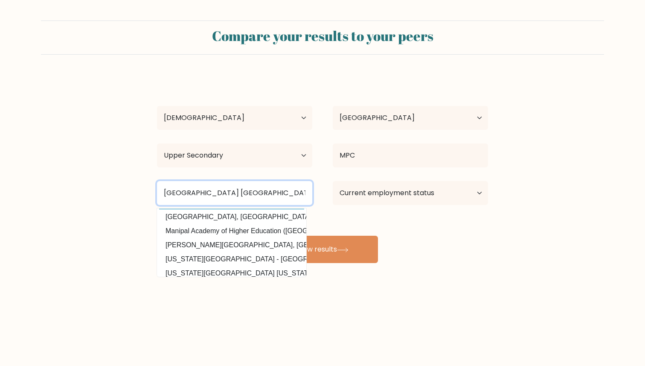
scroll to position [72, 0]
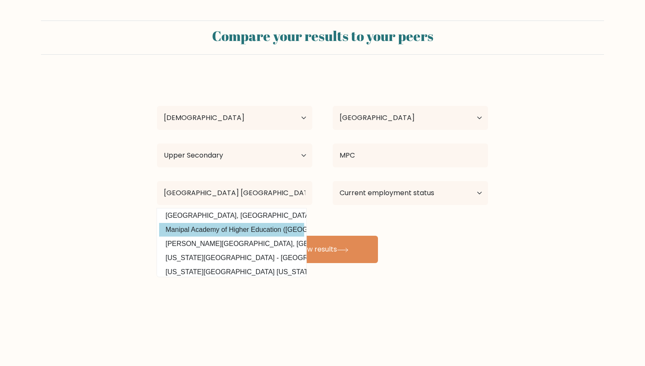
click at [280, 224] on option "Manipal Academy of Higher Education (India)" at bounding box center [231, 230] width 145 height 14
type input "Manipal Academy of Higher Education"
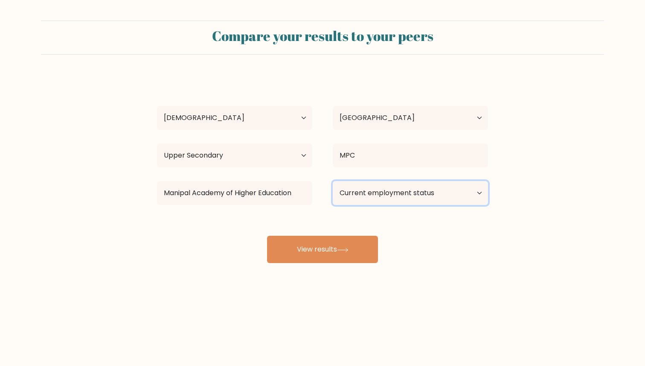
click at [397, 195] on select "Current employment status Employed Student Retired Other / prefer not to answer" at bounding box center [410, 193] width 155 height 24
select select "student"
click at [333, 181] on select "Current employment status Employed Student Retired Other / prefer not to answer" at bounding box center [410, 193] width 155 height 24
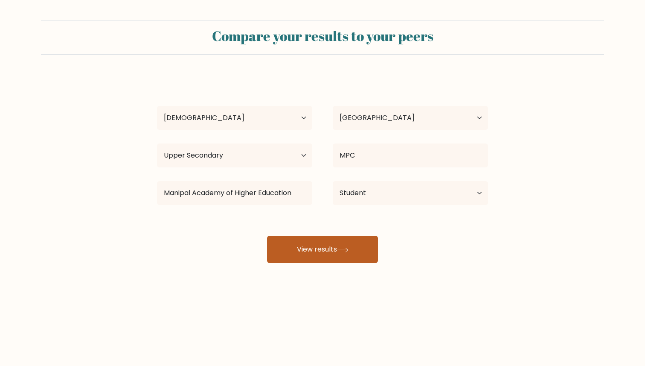
click at [335, 250] on button "View results" at bounding box center [322, 249] width 111 height 27
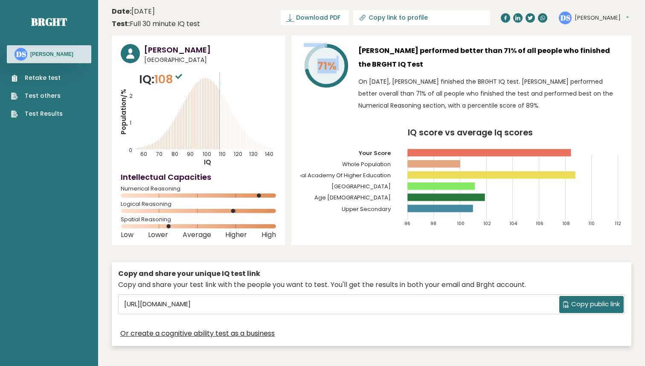
drag, startPoint x: 337, startPoint y: 68, endPoint x: 299, endPoint y: 58, distance: 40.2
click at [299, 58] on div "71% [PERSON_NAME] performed better than 71% of all people who finished the BRGH…" at bounding box center [461, 139] width 340 height 209
drag, startPoint x: 337, startPoint y: 63, endPoint x: 301, endPoint y: 63, distance: 36.7
click at [301, 63] on div "71%" at bounding box center [325, 80] width 51 height 72
